Goal: Task Accomplishment & Management: Manage account settings

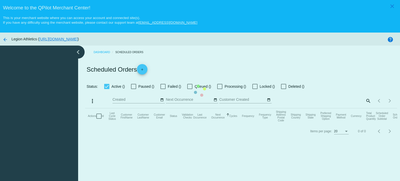
checkbox input "true"
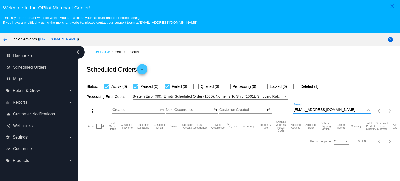
click at [310, 110] on input "[EMAIL_ADDRESS][DOMAIN_NAME]" at bounding box center [329, 110] width 72 height 4
paste input "josephfkerns"
type input "[EMAIL_ADDRESS][DOMAIN_NAME]"
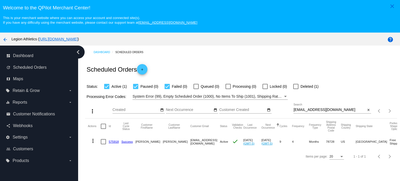
click at [112, 140] on link "575918" at bounding box center [114, 141] width 10 height 3
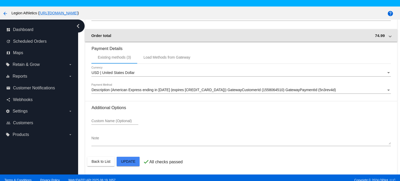
scroll to position [334, 0]
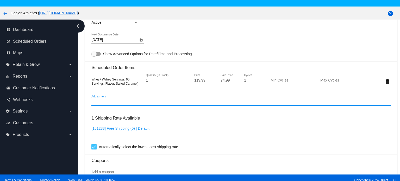
click at [107, 103] on input "Add an item" at bounding box center [240, 102] width 299 height 4
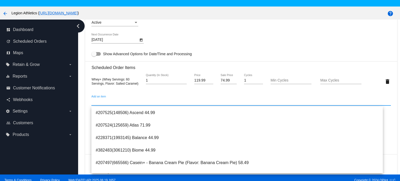
paste input "5X-MV9T-745R-stickerless"
type input "5X-MV9T-745R-stickerless"
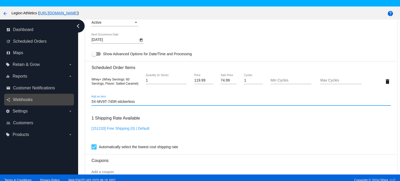
drag, startPoint x: 139, startPoint y: 103, endPoint x: 37, endPoint y: 104, distance: 101.5
click at [33, 103] on div "dashboard Dashboard update Scheduled Orders map Maps local_offer Retain & Grow …" at bounding box center [200, 97] width 400 height 155
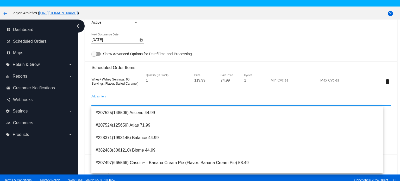
paste input "100306"
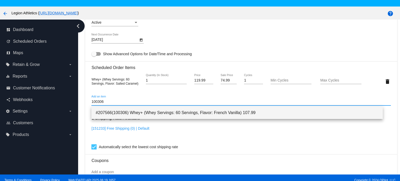
type input "100306"
click at [135, 113] on span "#207566(100306) Whey+ (Whey Servings: 60 Servings, Flavor: French Vanilla) 107.…" at bounding box center [237, 112] width 283 height 12
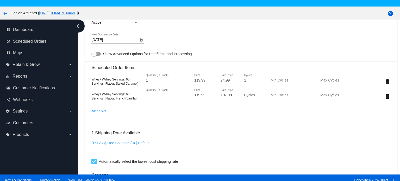
click at [223, 97] on input "107.99" at bounding box center [228, 95] width 16 height 4
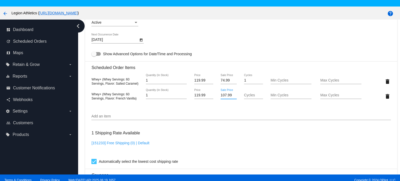
click at [223, 97] on input "107.99" at bounding box center [228, 95] width 16 height 4
click at [380, 83] on mat-card "Customer 778231: [PERSON_NAME] [EMAIL_ADDRESS][DOMAIN_NAME] Customer Shipping E…" at bounding box center [240, 76] width 311 height 535
click at [236, 138] on div "1 Shipping Rate Available [151233] Free Shipping (0) | Default Automatically se…" at bounding box center [240, 145] width 299 height 37
click at [384, 82] on mat-icon "delete" at bounding box center [387, 81] width 6 height 6
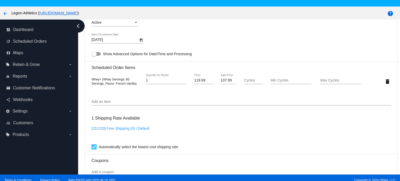
click at [223, 81] on input "107.99" at bounding box center [228, 80] width 16 height 4
type input "74.99"
click at [232, 32] on mat-card "Customer 778231: [PERSON_NAME] [EMAIL_ADDRESS][DOMAIN_NAME] Customer Shipping E…" at bounding box center [240, 69] width 311 height 520
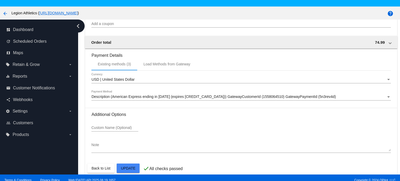
scroll to position [491, 0]
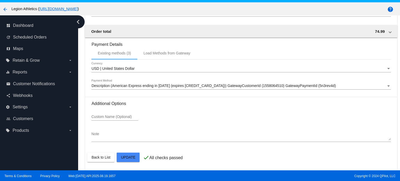
scroll to position [33, 0]
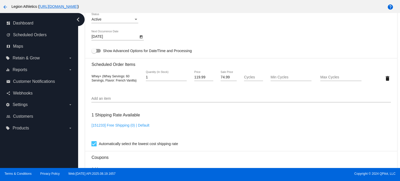
scroll to position [338, 0]
